Goal: Information Seeking & Learning: Learn about a topic

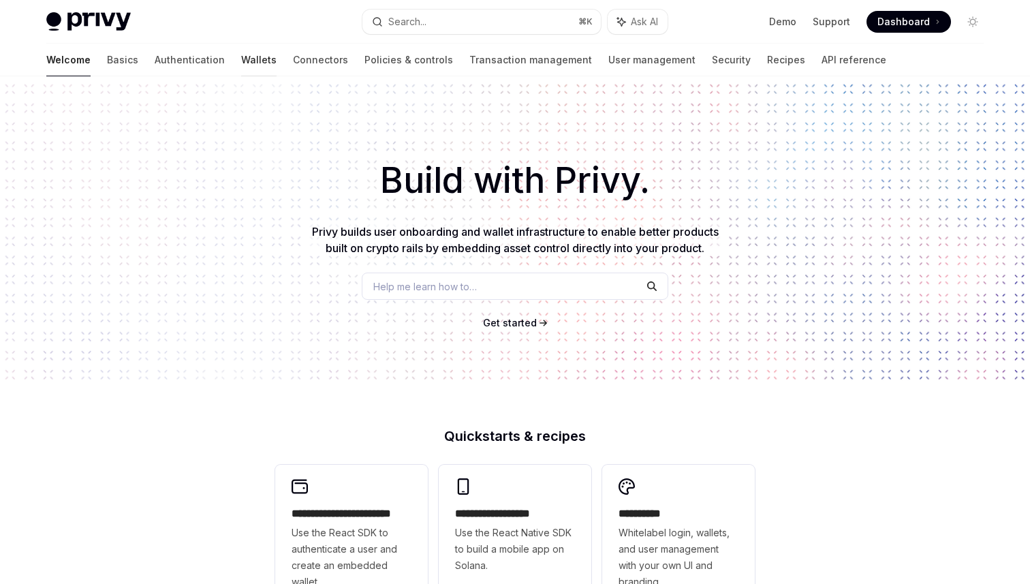
click at [241, 59] on link "Wallets" at bounding box center [258, 60] width 35 height 33
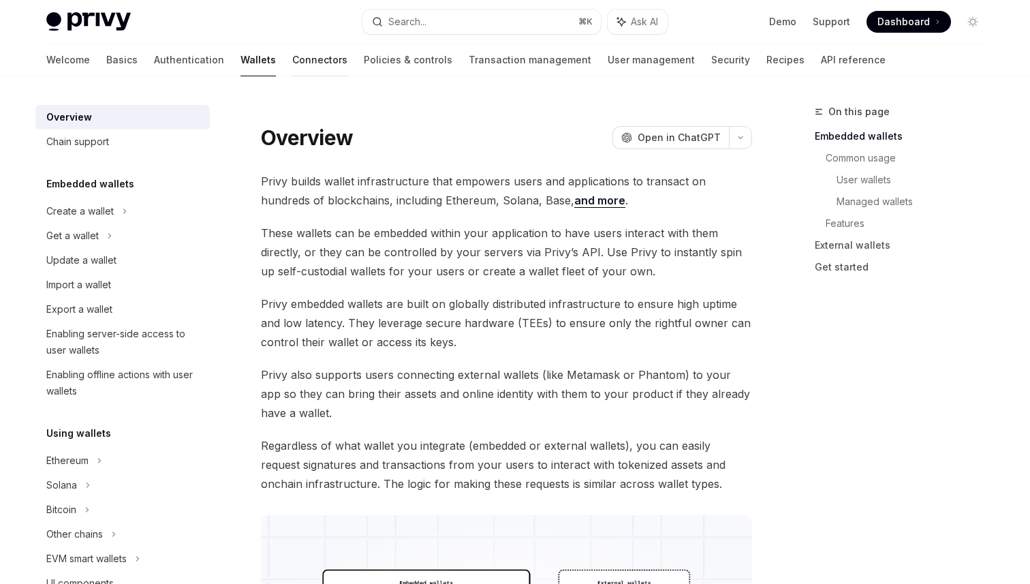
click at [292, 65] on link "Connectors" at bounding box center [319, 60] width 55 height 33
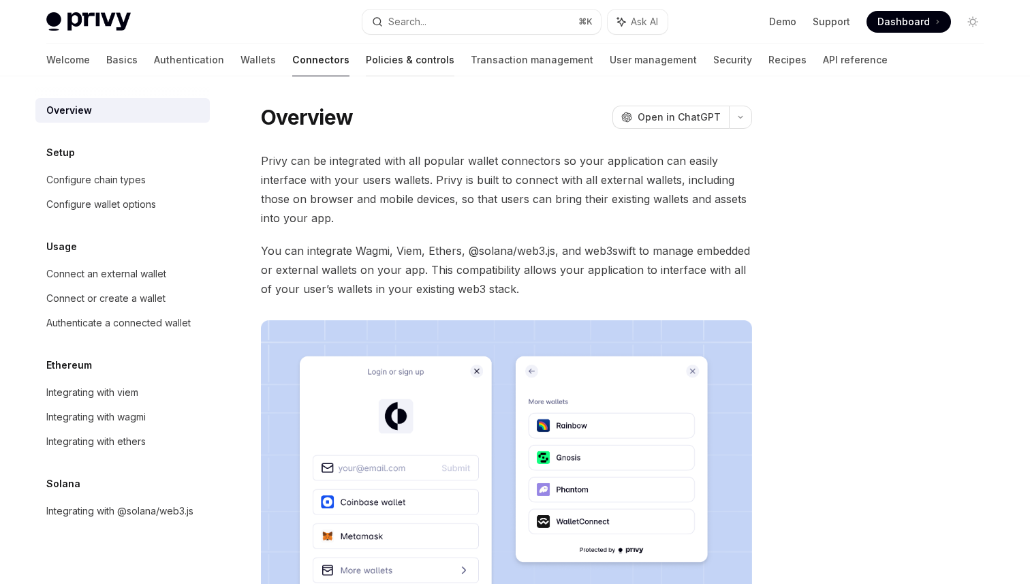
click at [366, 54] on link "Policies & controls" at bounding box center [410, 60] width 89 height 33
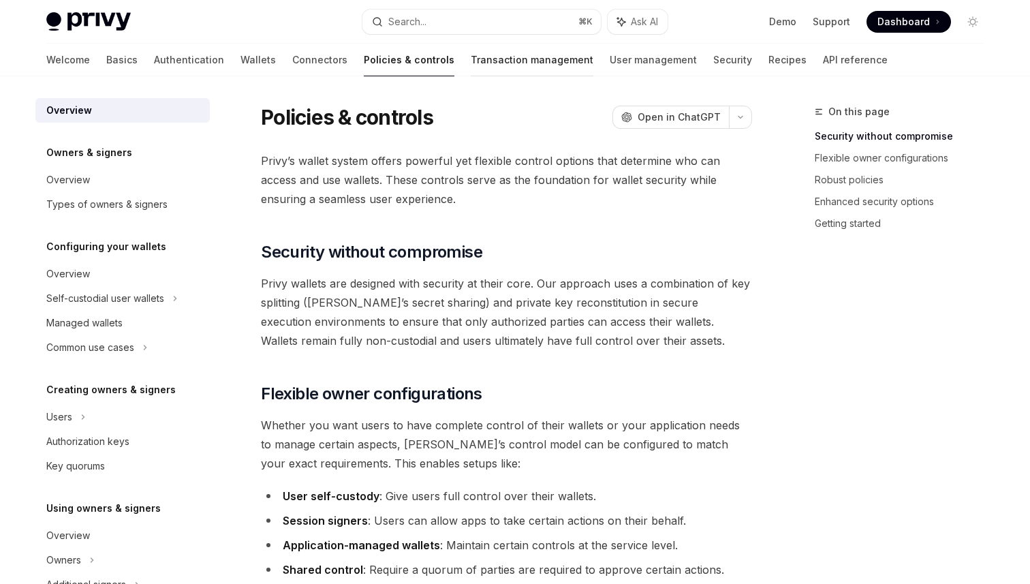
click at [471, 61] on link "Transaction management" at bounding box center [532, 60] width 123 height 33
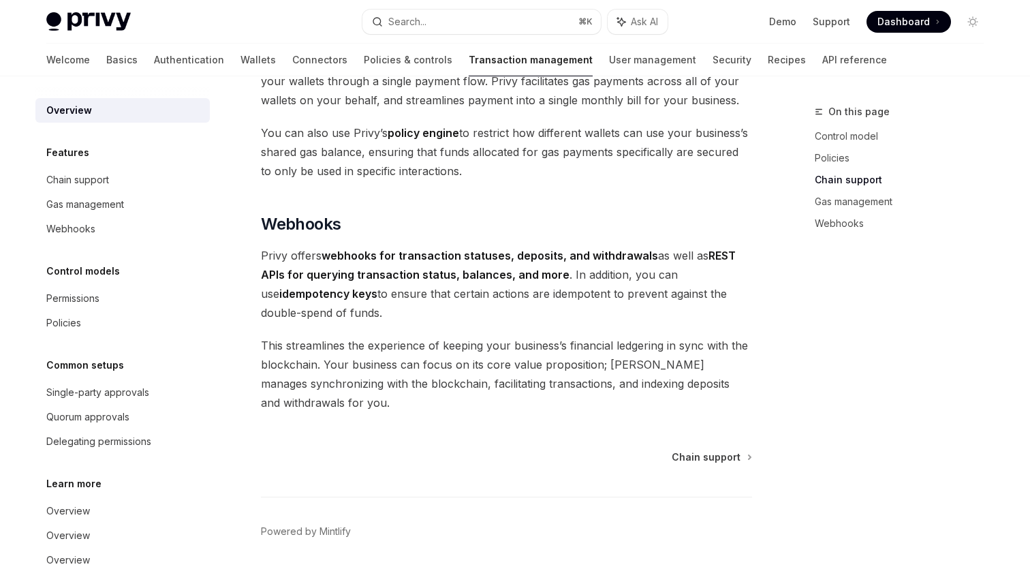
scroll to position [1255, 0]
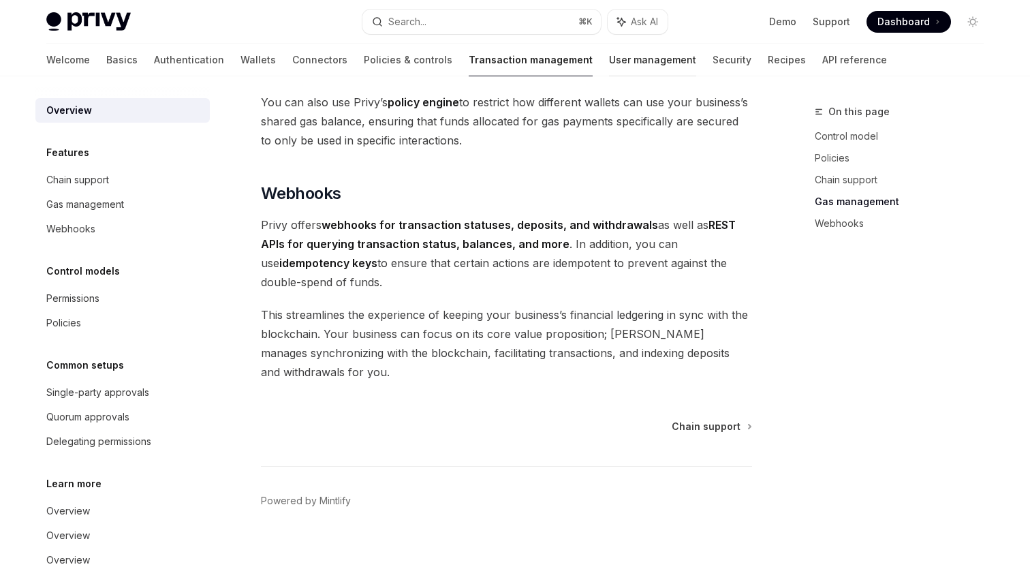
click at [609, 65] on link "User management" at bounding box center [652, 60] width 87 height 33
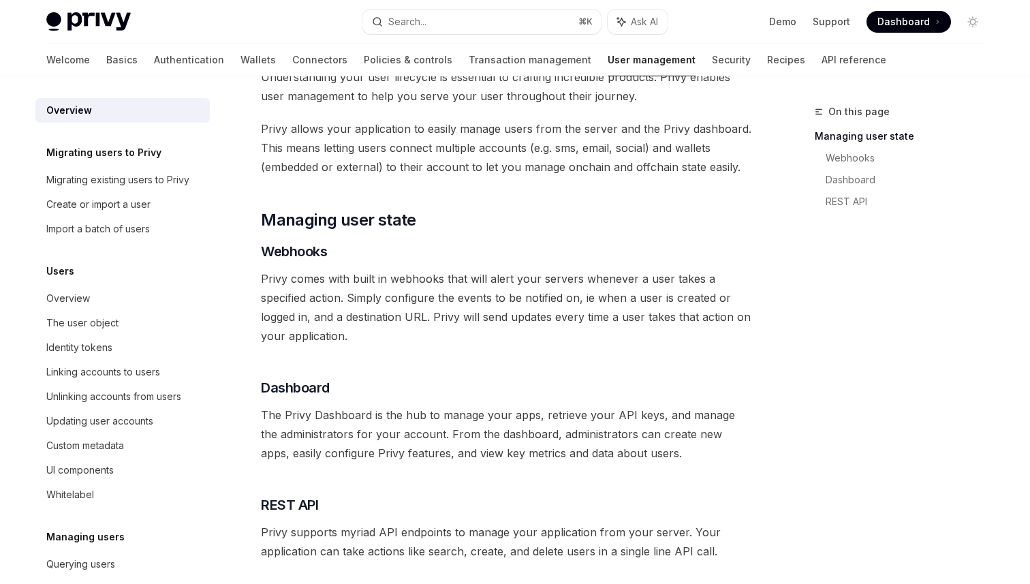
scroll to position [65, 0]
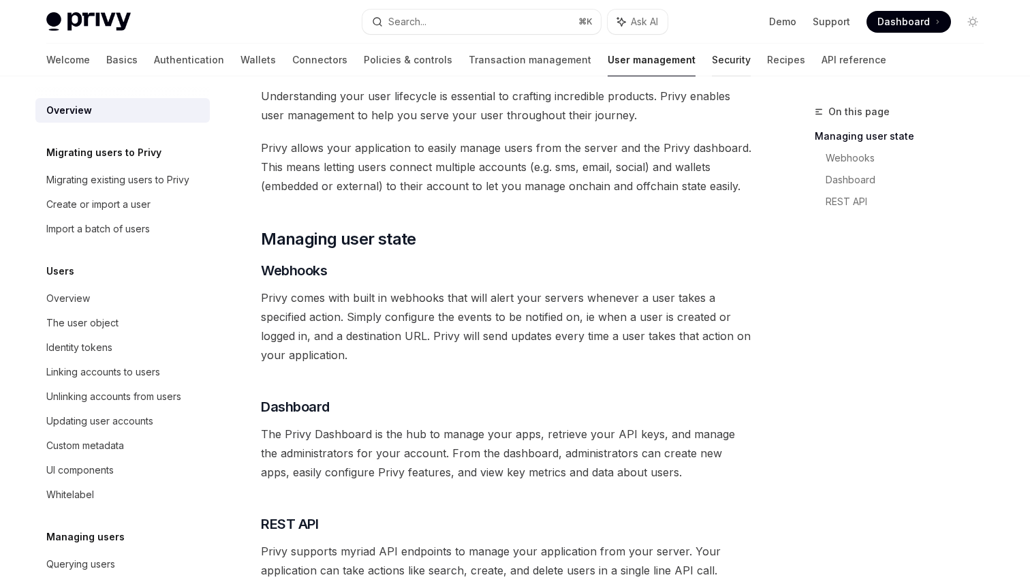
click at [712, 63] on link "Security" at bounding box center [731, 60] width 39 height 33
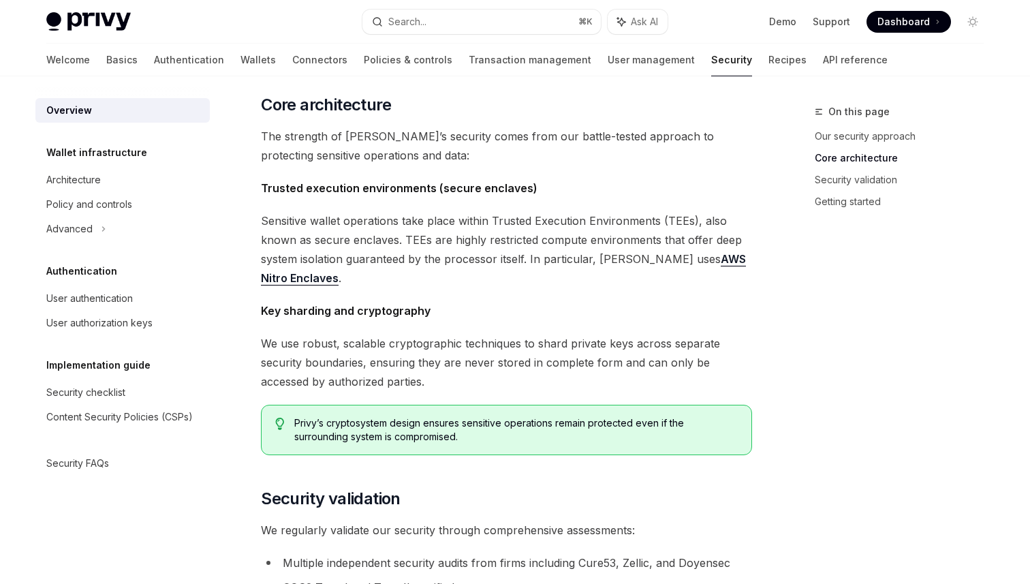
scroll to position [465, 0]
click at [606, 244] on span "Sensitive wallet operations take place within Trusted Execution Environments (T…" at bounding box center [506, 248] width 491 height 76
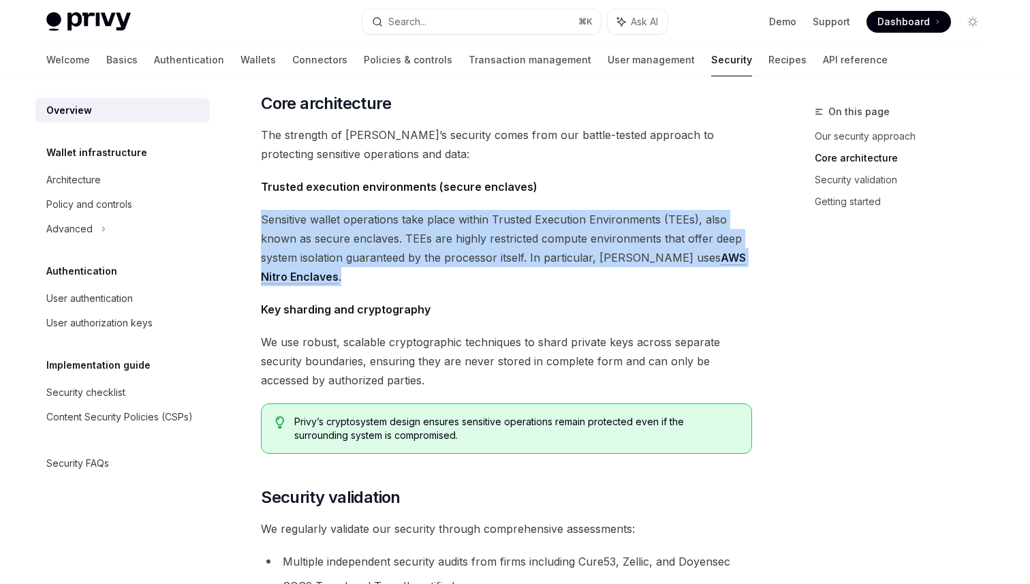
click at [606, 244] on span "Sensitive wallet operations take place within Trusted Execution Environments (T…" at bounding box center [506, 248] width 491 height 76
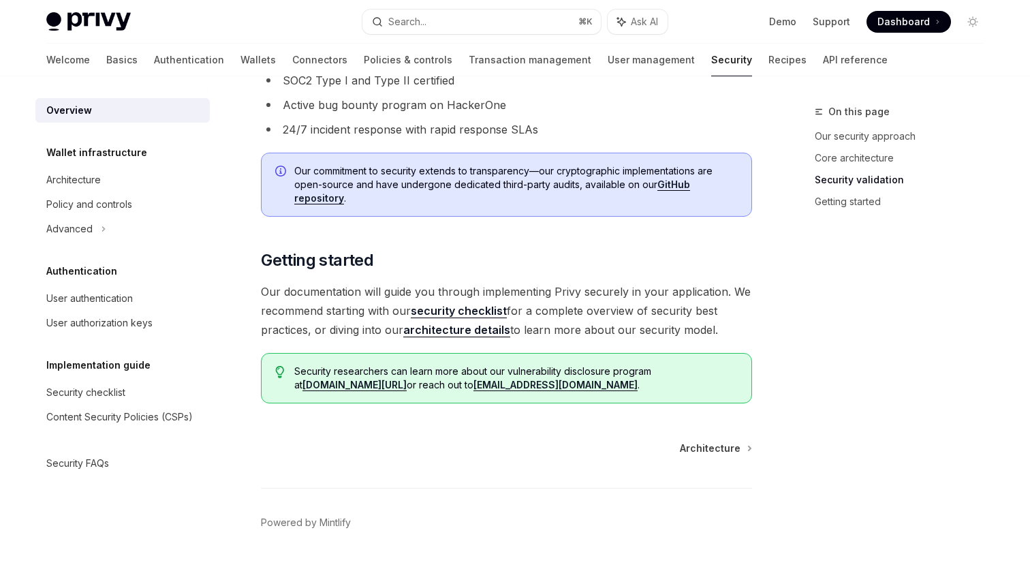
scroll to position [992, 0]
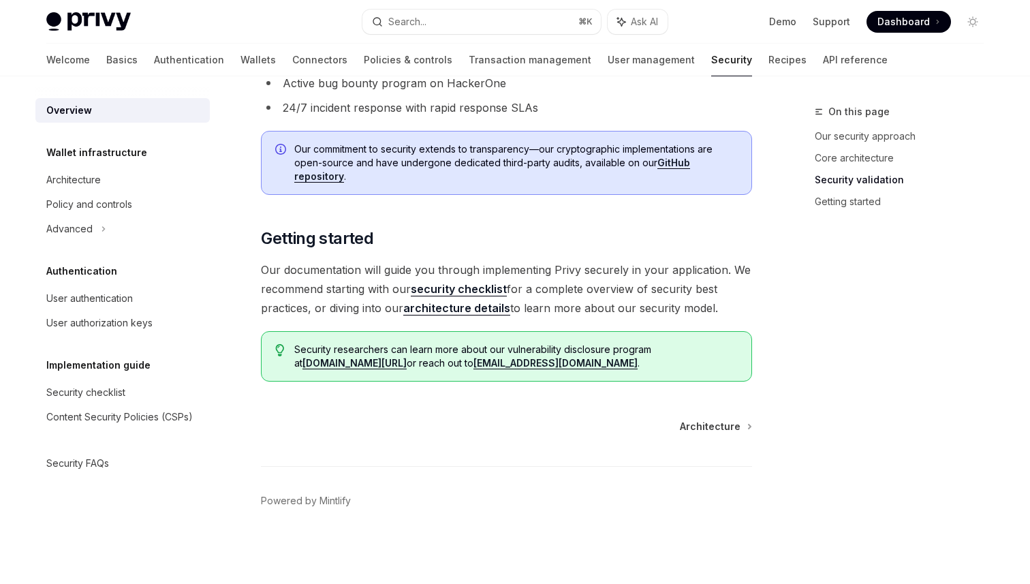
click at [478, 304] on link "architecture details" at bounding box center [456, 308] width 107 height 14
type textarea "*"
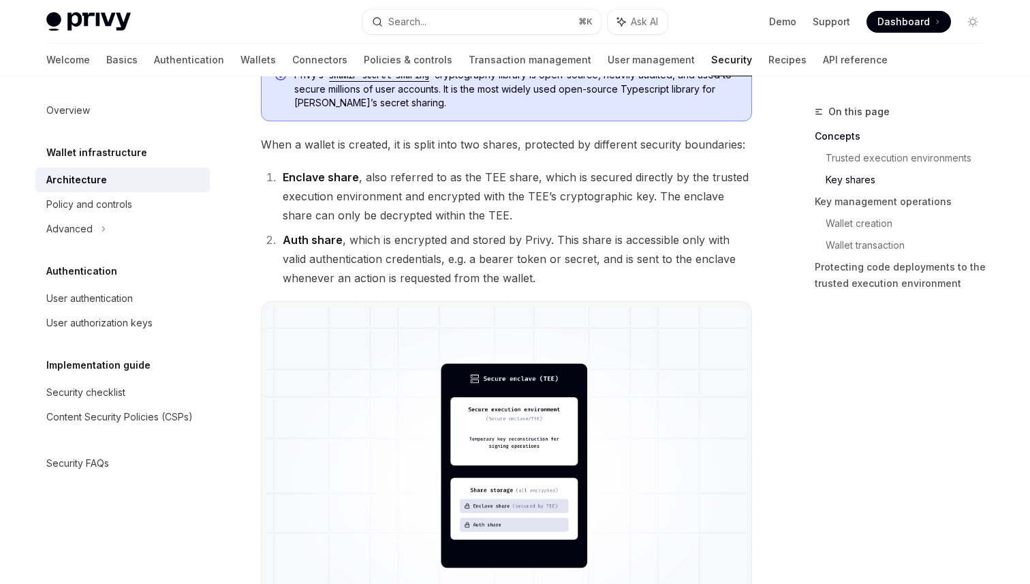
scroll to position [895, 0]
click at [529, 239] on li "Auth share , which is encrypted and stored by Privy. This share is accessible o…" at bounding box center [515, 258] width 473 height 57
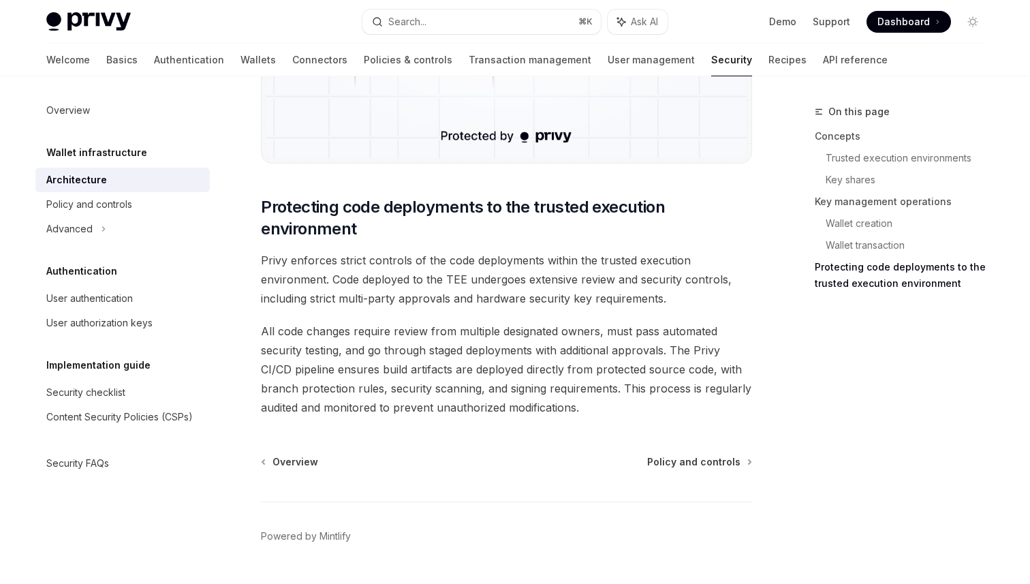
scroll to position [2850, 0]
